Goal: Use online tool/utility

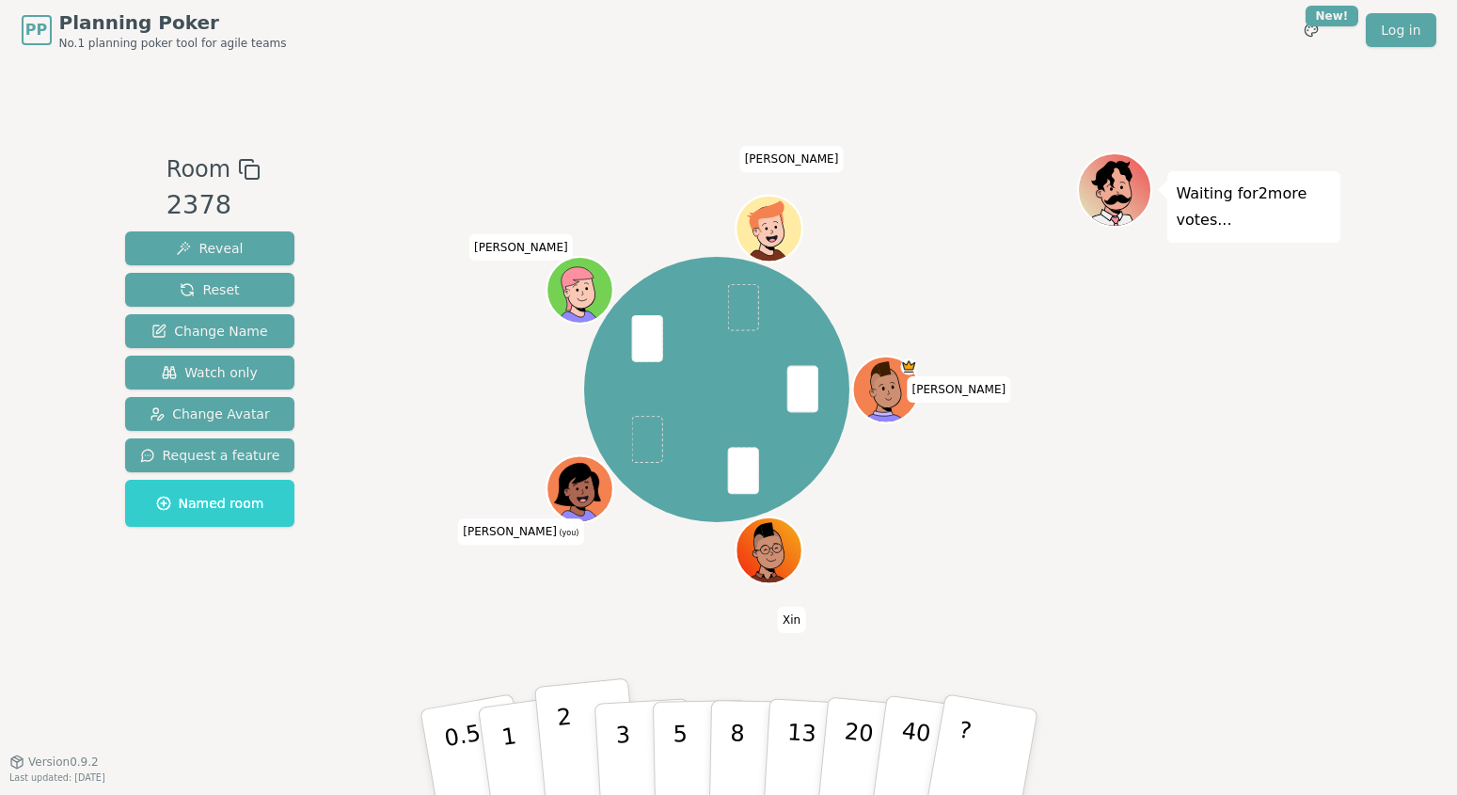
click at [578, 734] on button "2" at bounding box center [586, 753] width 107 height 150
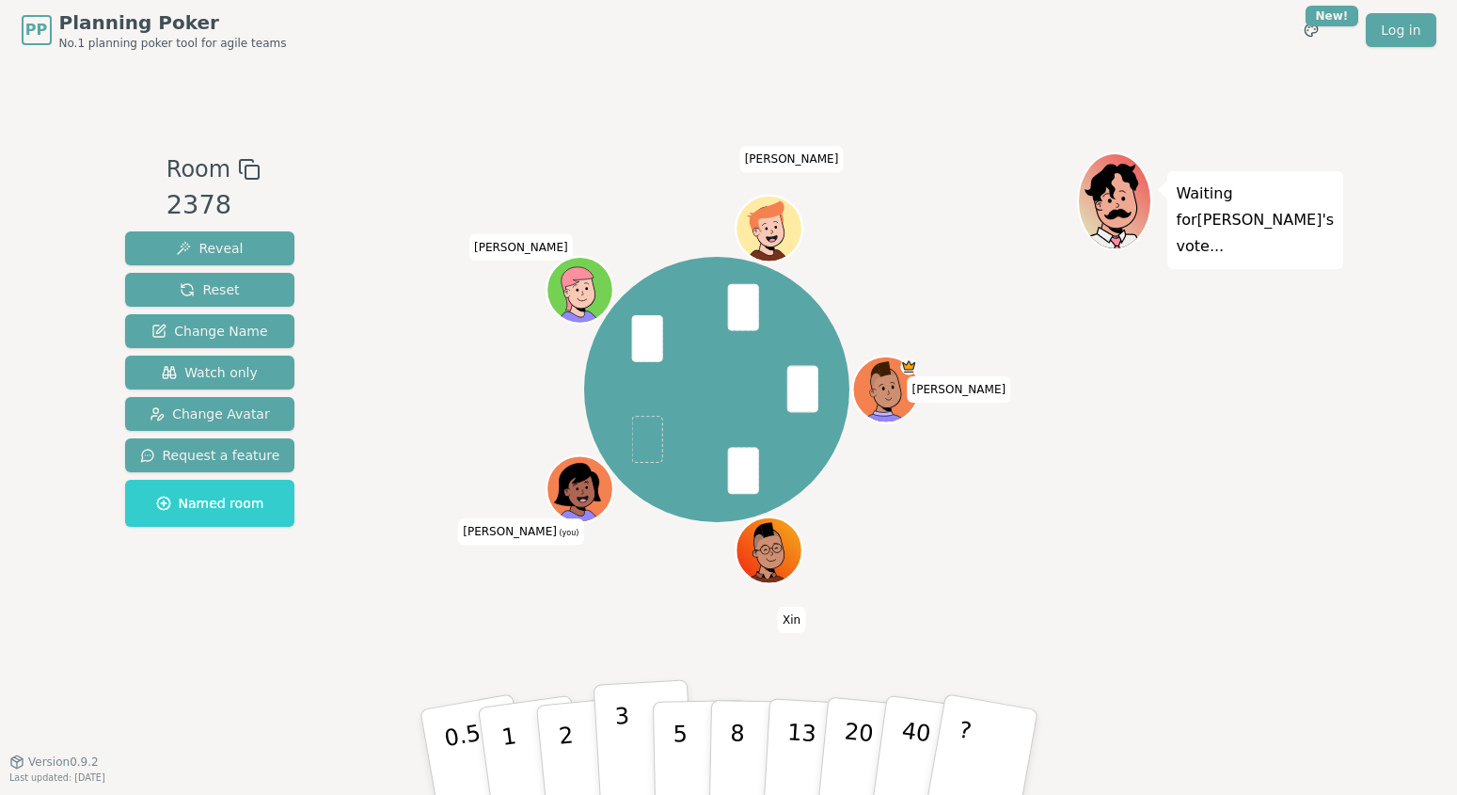
click at [627, 745] on p "3" at bounding box center [623, 754] width 21 height 103
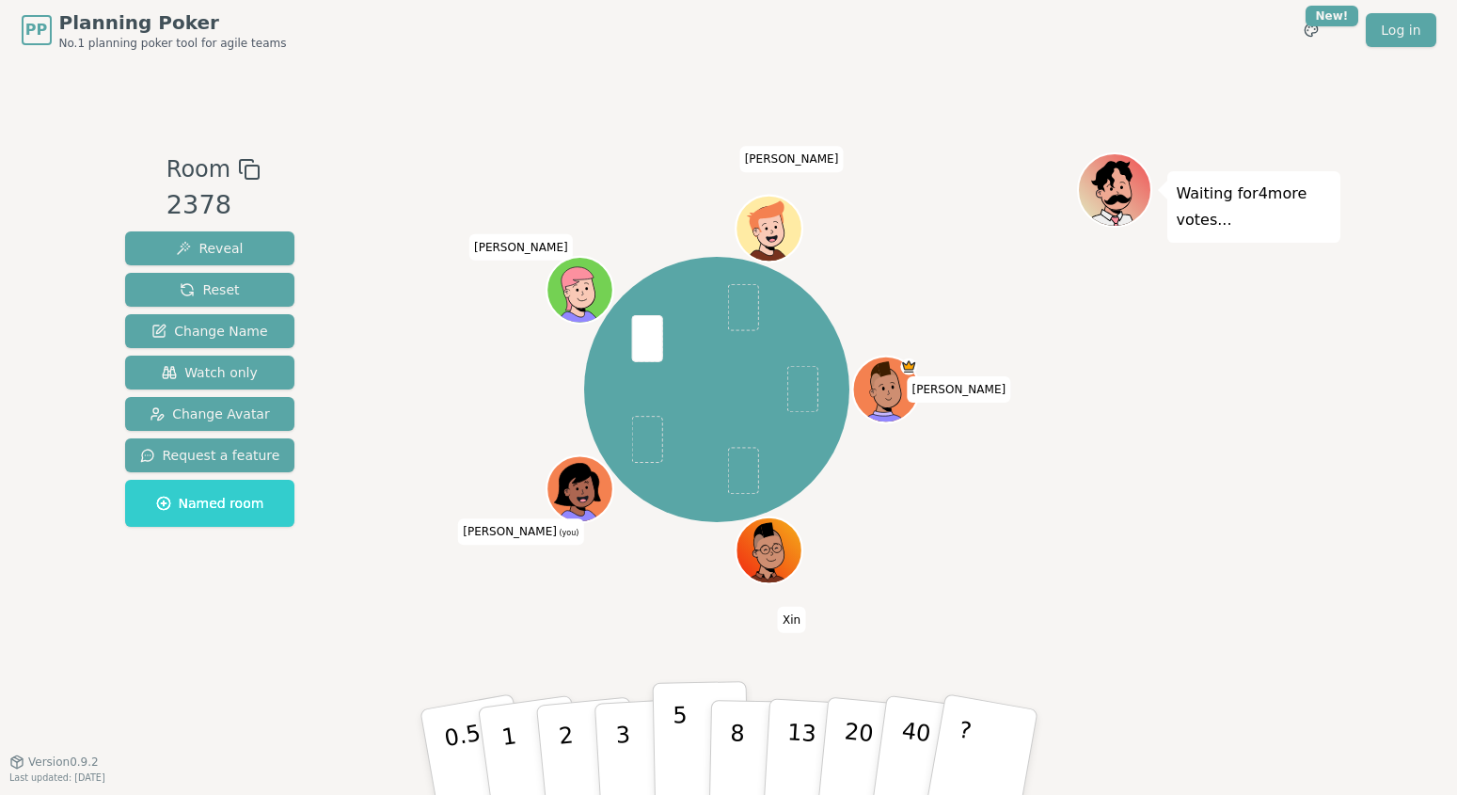
click at [686, 733] on button "5" at bounding box center [700, 752] width 97 height 143
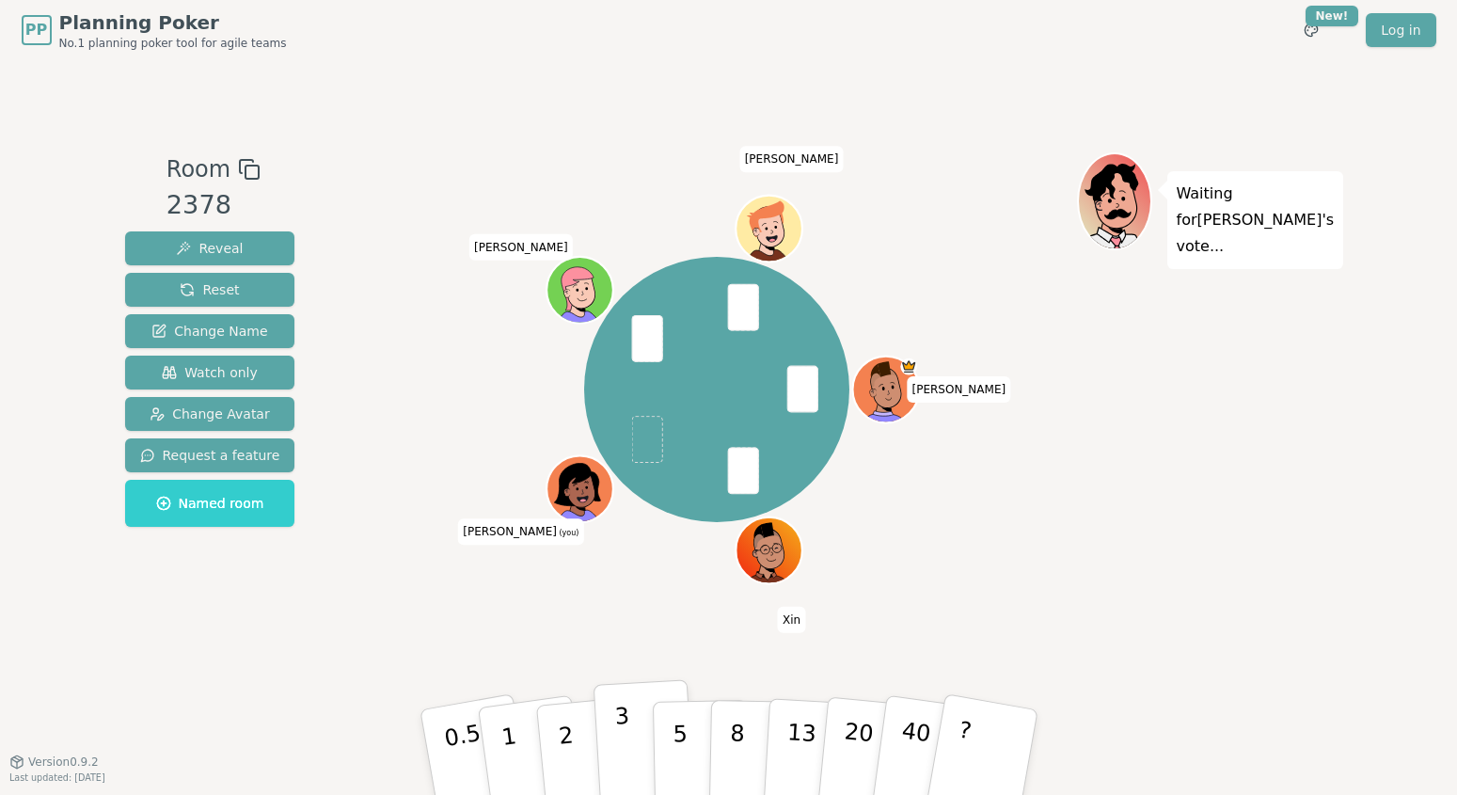
click at [627, 742] on p "3" at bounding box center [623, 754] width 21 height 103
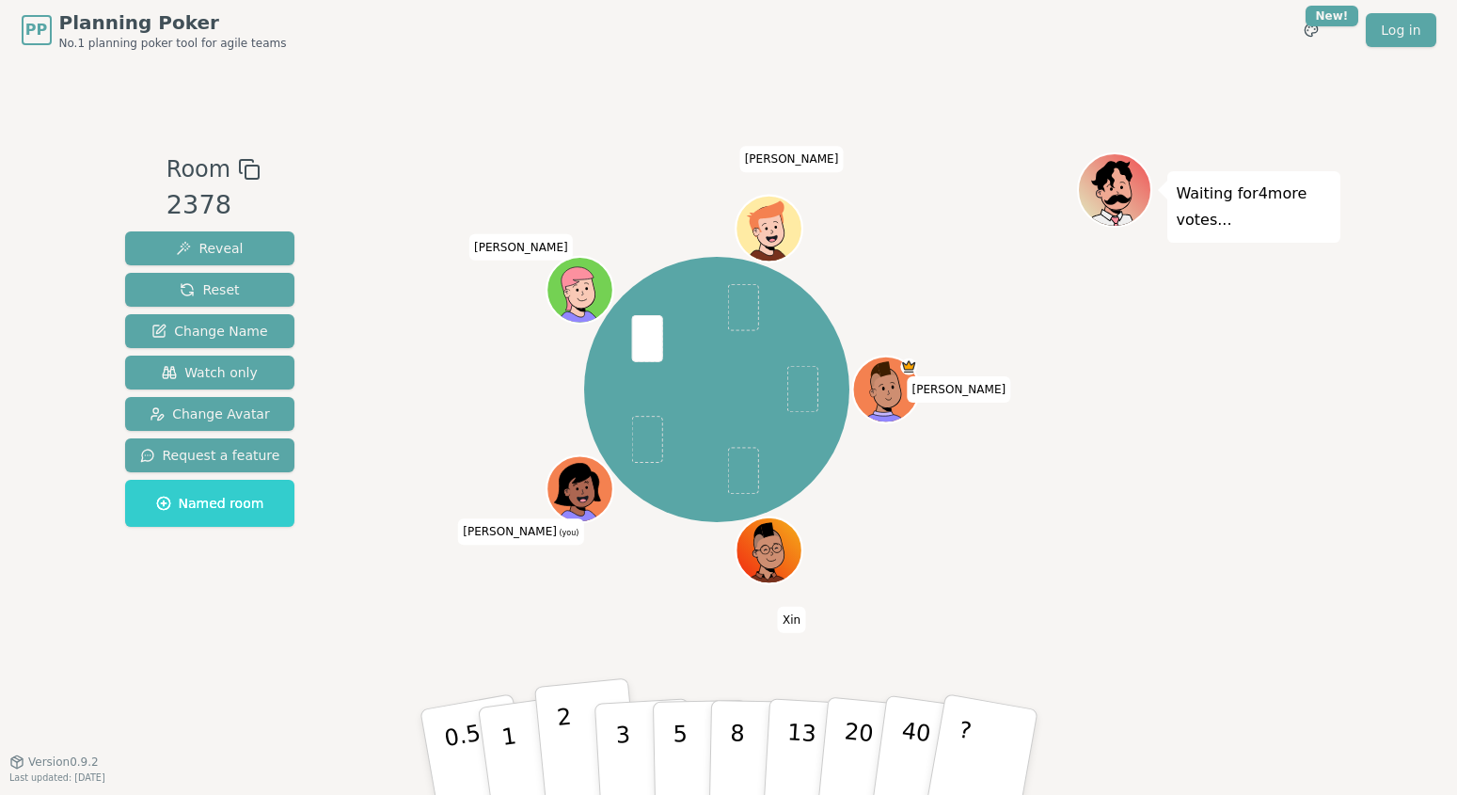
click at [570, 729] on button "2" at bounding box center [586, 753] width 107 height 150
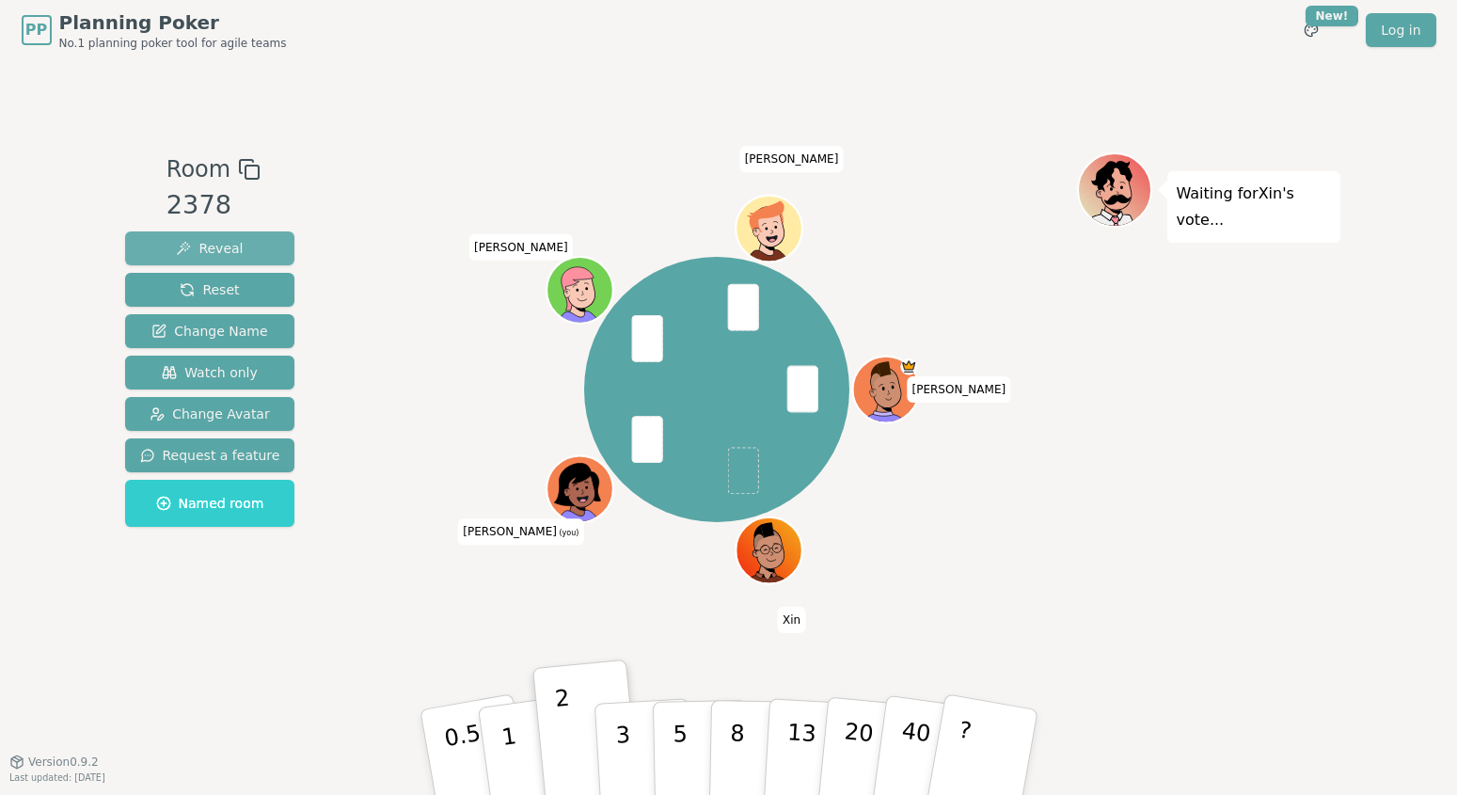
click at [207, 241] on span "Reveal" at bounding box center [209, 248] width 67 height 19
click at [688, 737] on button "5" at bounding box center [700, 752] width 97 height 143
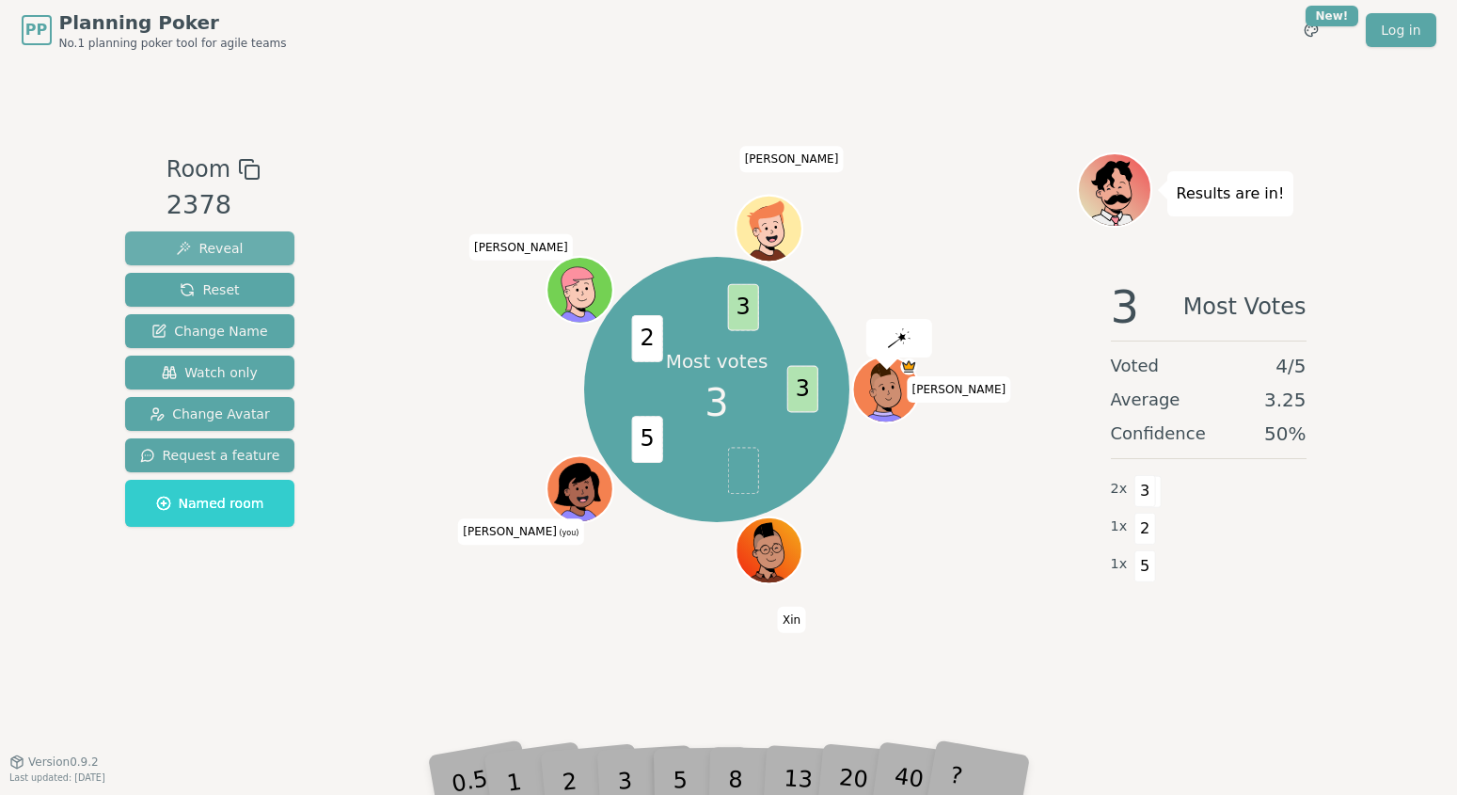
click at [235, 246] on span "Reveal" at bounding box center [209, 248] width 67 height 19
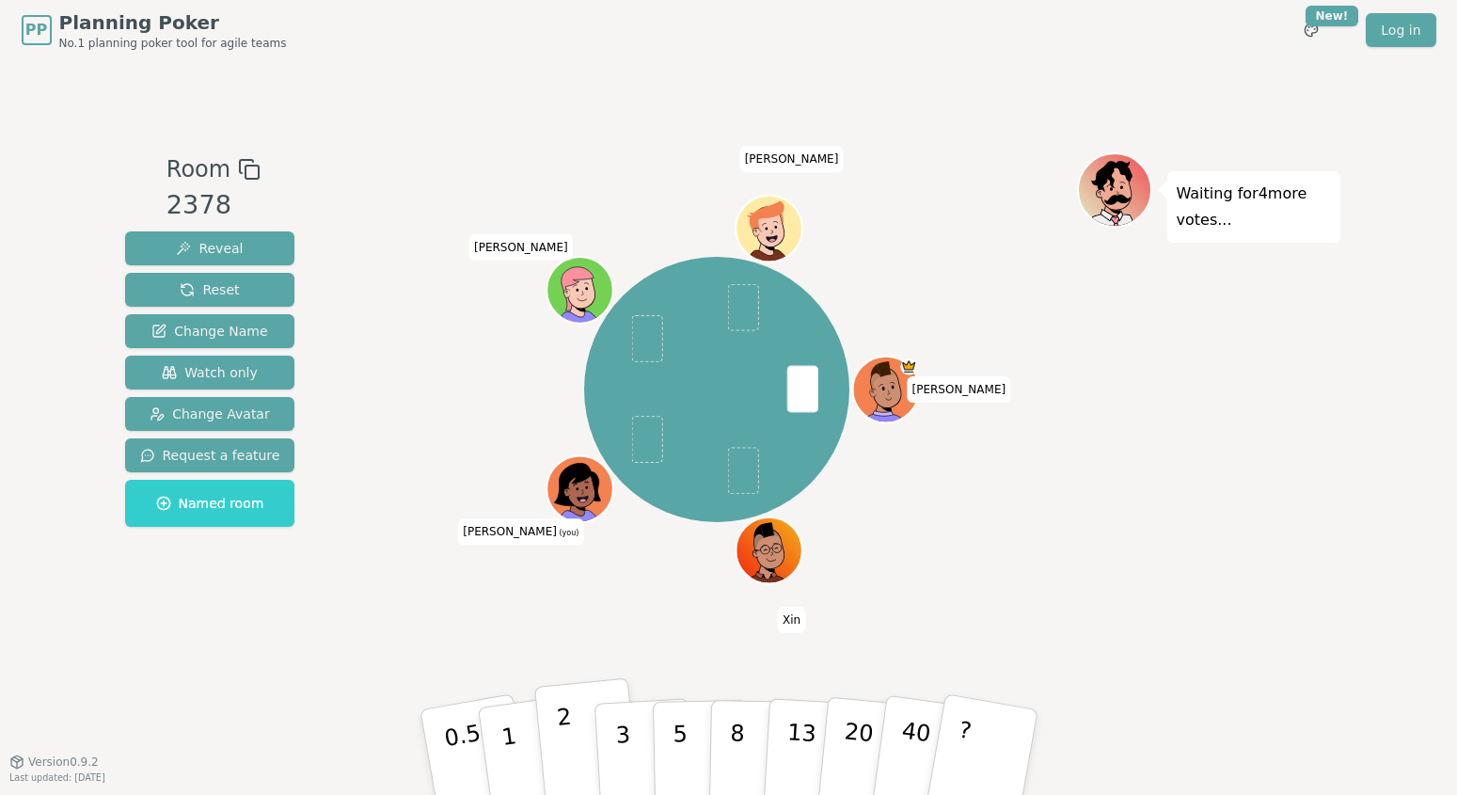
click at [578, 734] on button "2" at bounding box center [586, 753] width 107 height 150
click at [223, 246] on span "Reveal" at bounding box center [209, 248] width 67 height 19
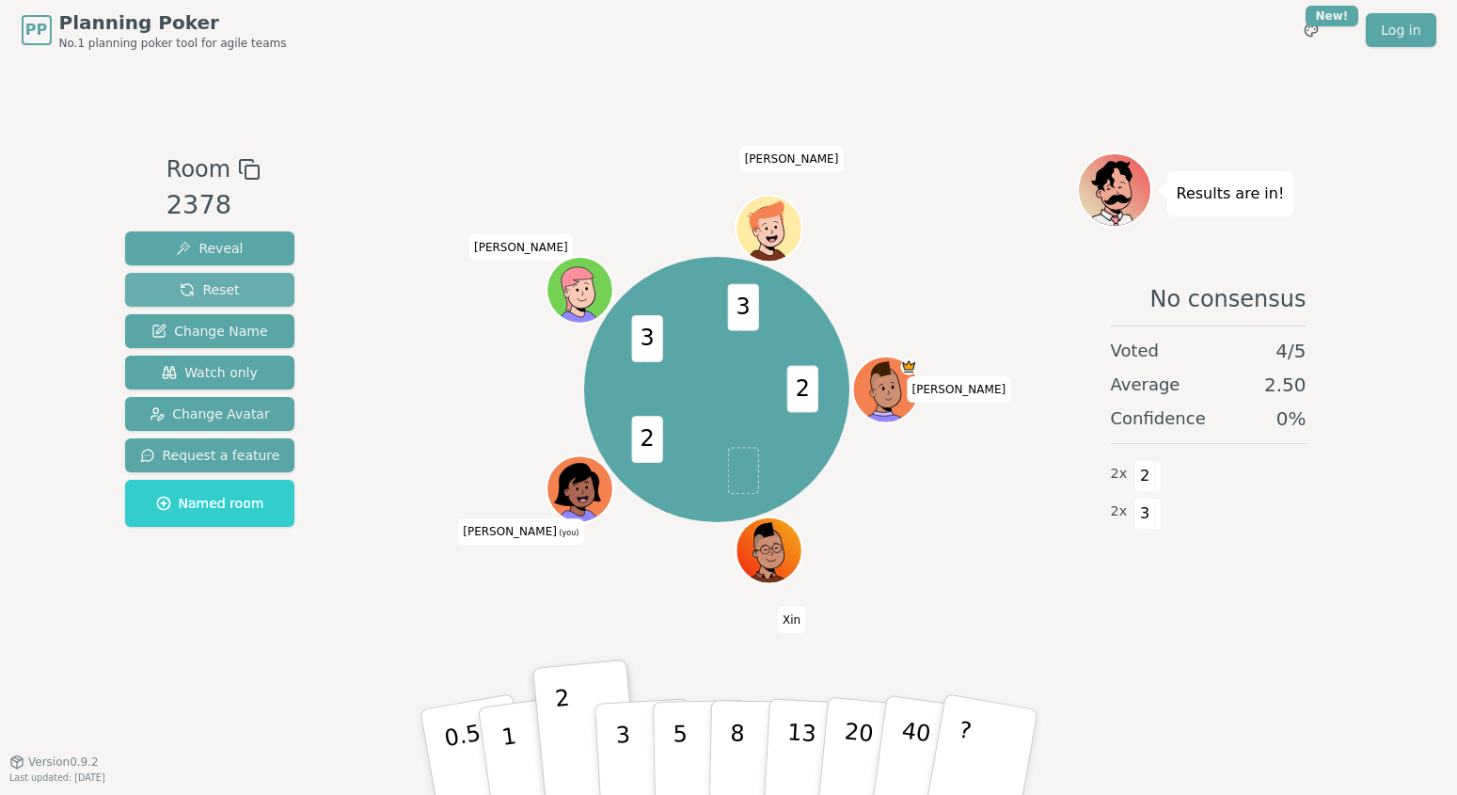
drag, startPoint x: 201, startPoint y: 284, endPoint x: 231, endPoint y: 289, distance: 30.5
click at [201, 284] on span "Reset" at bounding box center [209, 289] width 59 height 19
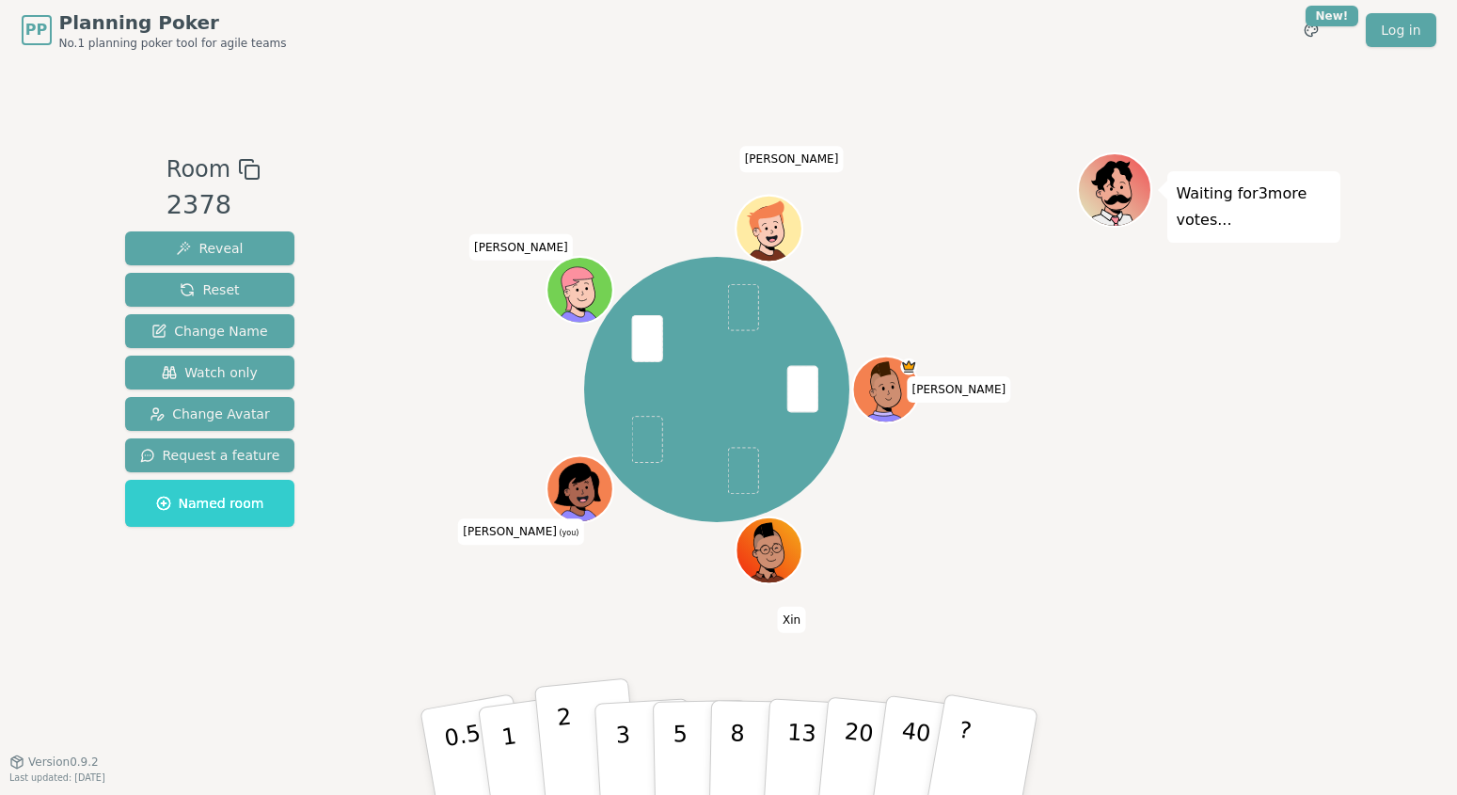
click at [578, 744] on button "2" at bounding box center [586, 753] width 107 height 150
click at [236, 249] on span "Reveal" at bounding box center [209, 248] width 67 height 19
click at [578, 741] on button "2" at bounding box center [586, 753] width 107 height 150
click at [220, 245] on span "Reveal" at bounding box center [209, 248] width 67 height 19
